Goal: Task Accomplishment & Management: Manage account settings

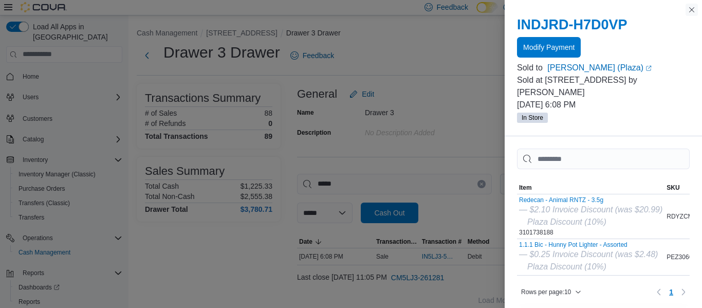
click at [694, 12] on button "Close this dialog" at bounding box center [692, 10] width 12 height 12
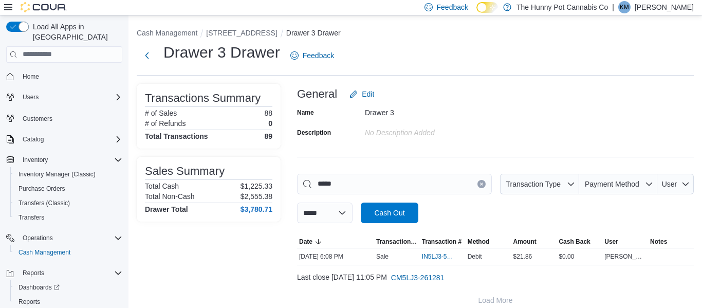
click at [671, 10] on p "[PERSON_NAME]" at bounding box center [664, 7] width 59 height 12
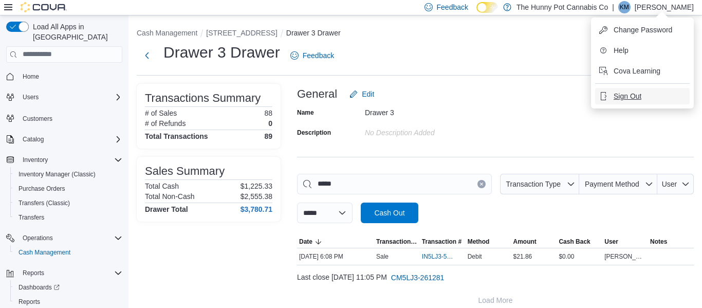
click at [623, 100] on span "Sign Out" at bounding box center [628, 96] width 28 height 10
